Goal: Task Accomplishment & Management: Manage account settings

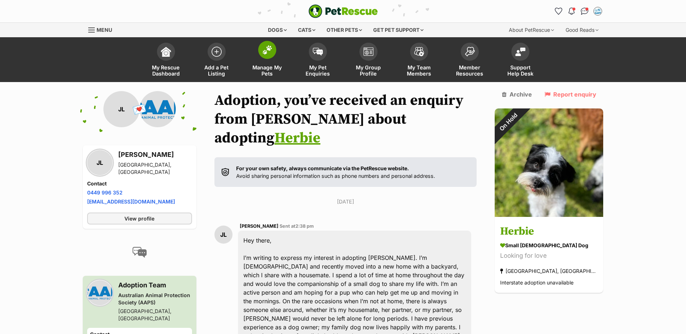
click at [266, 48] on img at bounding box center [267, 49] width 10 height 9
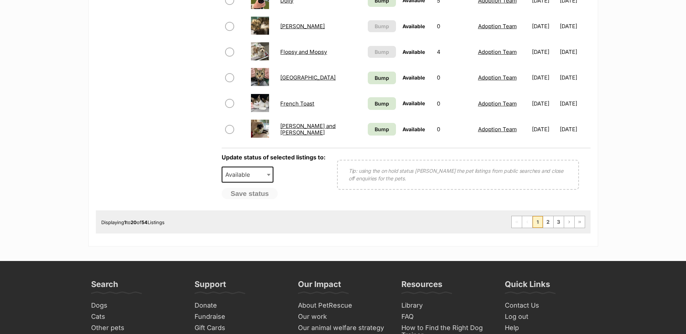
scroll to position [565, 0]
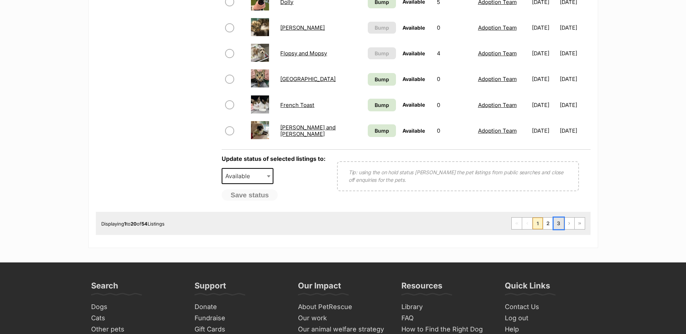
click at [557, 222] on link "3" at bounding box center [559, 224] width 10 height 12
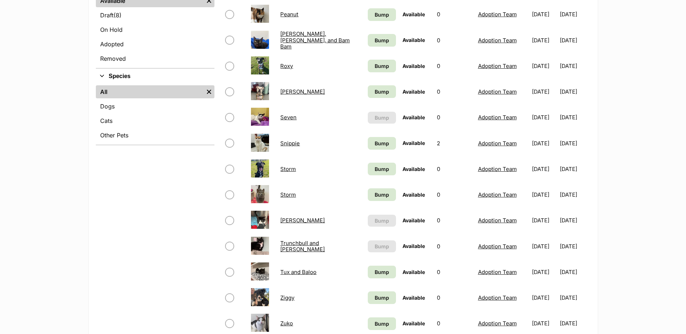
scroll to position [326, 0]
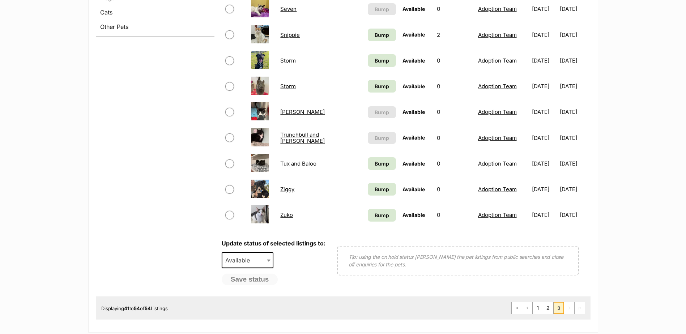
click at [283, 216] on link "Zuko" at bounding box center [286, 215] width 13 height 7
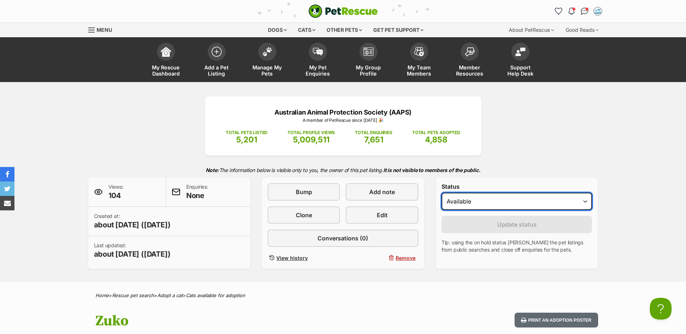
click at [585, 201] on select "Draft Available On hold Adopted" at bounding box center [517, 201] width 151 height 17
select select "rehomed"
click at [442, 193] on select "Draft Available On hold Adopted" at bounding box center [517, 201] width 151 height 17
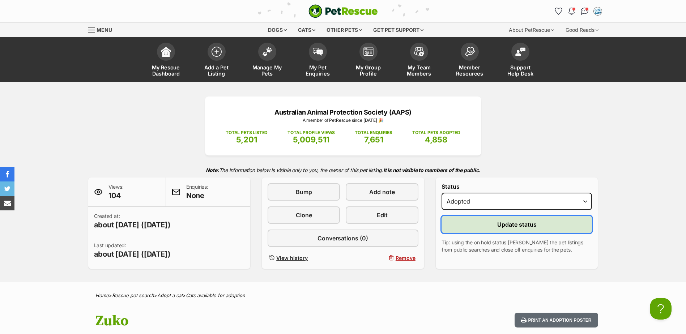
click at [510, 225] on span "Update status" at bounding box center [516, 224] width 39 height 9
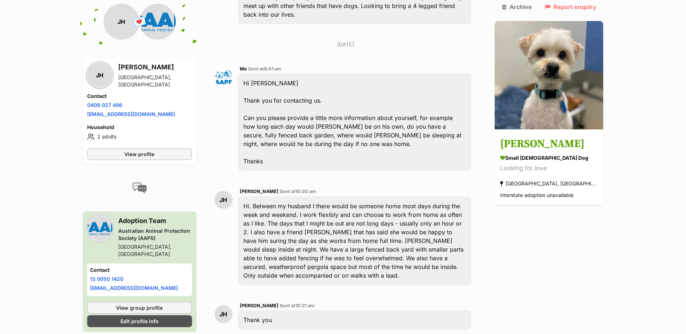
scroll to position [237, 0]
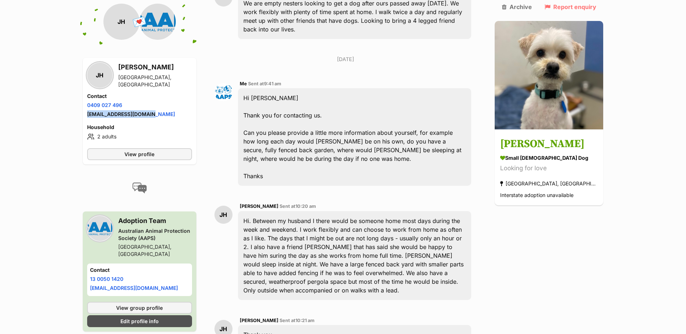
drag, startPoint x: 147, startPoint y: 115, endPoint x: 87, endPoint y: 117, distance: 59.7
click at [87, 117] on div "Contact Phone number Phone number [PHONE_NUMBER] Email address [EMAIL_ADDRESS][…" at bounding box center [139, 106] width 105 height 27
copy link "[EMAIL_ADDRESS][DOMAIN_NAME]"
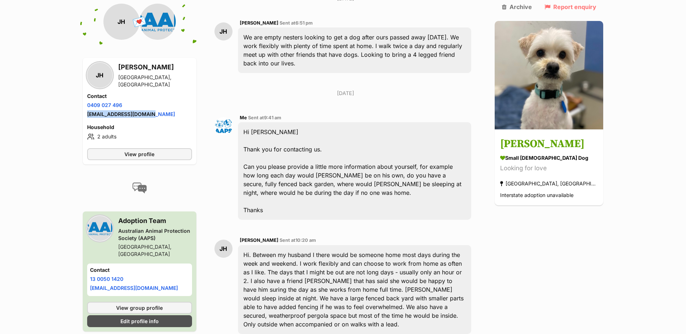
scroll to position [165, 0]
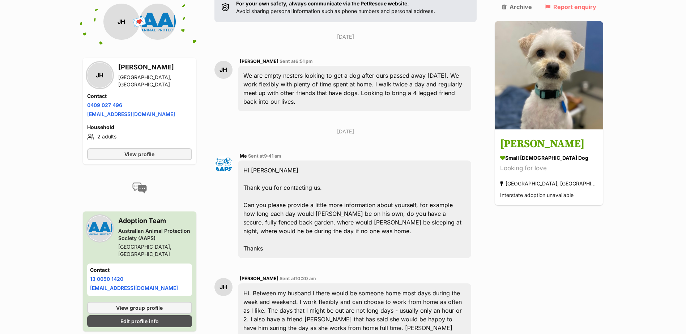
click at [269, 82] on div "We are empty nesters looking to get a dog after ours passed away [DATE]. We wor…" at bounding box center [355, 89] width 234 height 46
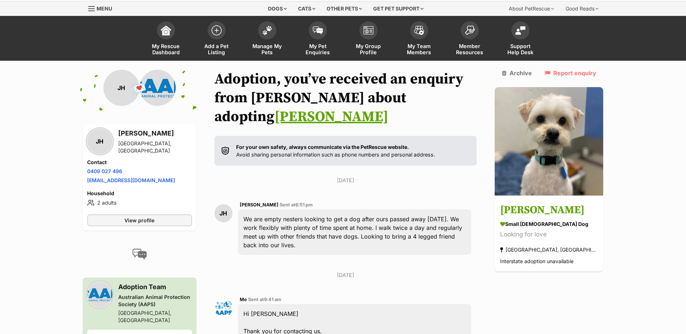
scroll to position [20, 0]
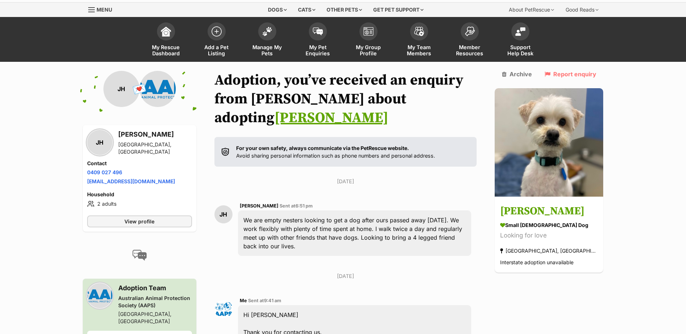
drag, startPoint x: 249, startPoint y: 200, endPoint x: 289, endPoint y: 225, distance: 47.3
click at [289, 225] on div "We are empty nesters looking to get a dog after ours passed away [DATE]. We wor…" at bounding box center [355, 234] width 234 height 46
copy div "We are empty nesters looking to get a dog after ours passed away [DATE]. We wor…"
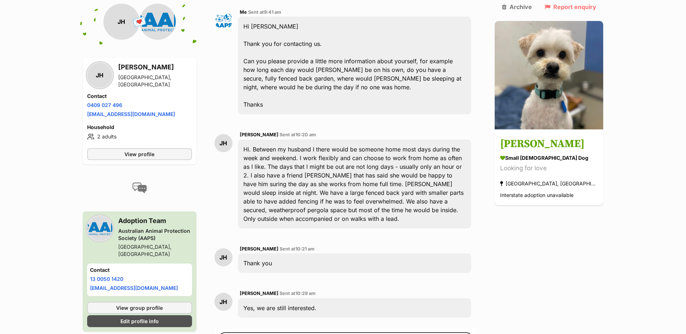
scroll to position [310, 0]
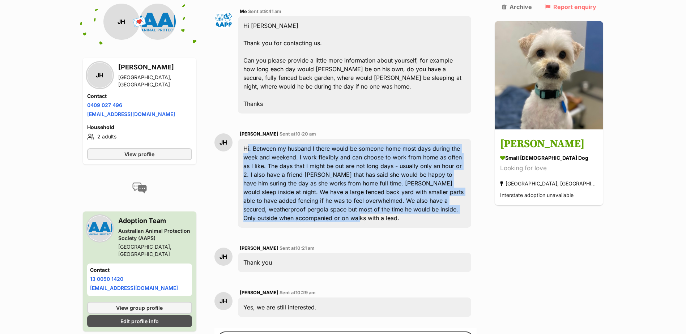
drag, startPoint x: 249, startPoint y: 129, endPoint x: 477, endPoint y: 187, distance: 235.5
click at [472, 187] on div "Hi. Between my husband I there would be someone home most days during the week …" at bounding box center [355, 183] width 234 height 89
copy div "Hi. Between my husband I there would be someone home most days during the week …"
